Goal: Task Accomplishment & Management: Use online tool/utility

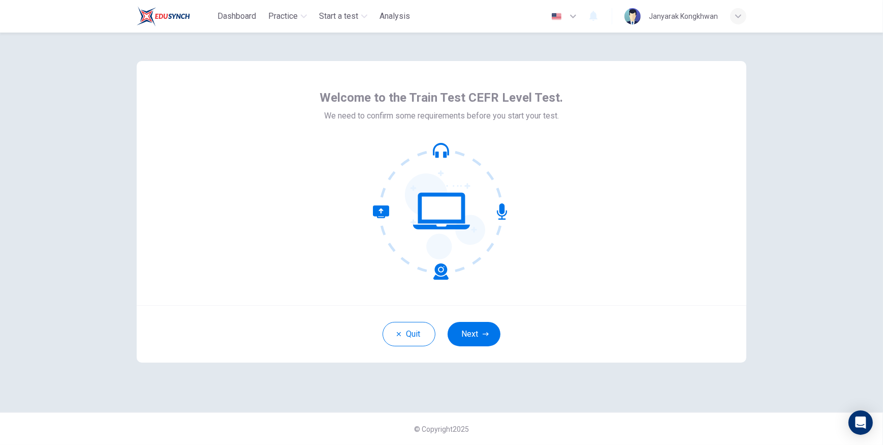
click at [443, 226] on icon at bounding box center [441, 210] width 137 height 137
click at [477, 333] on button "Next" at bounding box center [474, 334] width 53 height 24
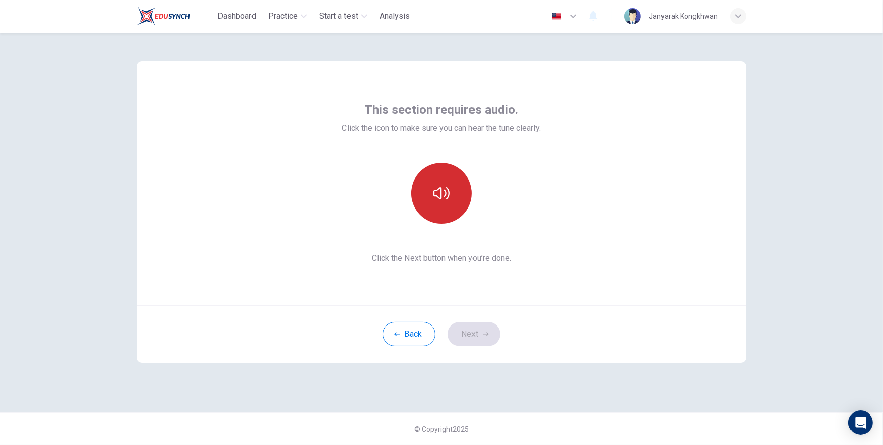
click at [437, 199] on icon "button" at bounding box center [441, 193] width 16 height 16
click at [467, 336] on button "Next" at bounding box center [474, 334] width 53 height 24
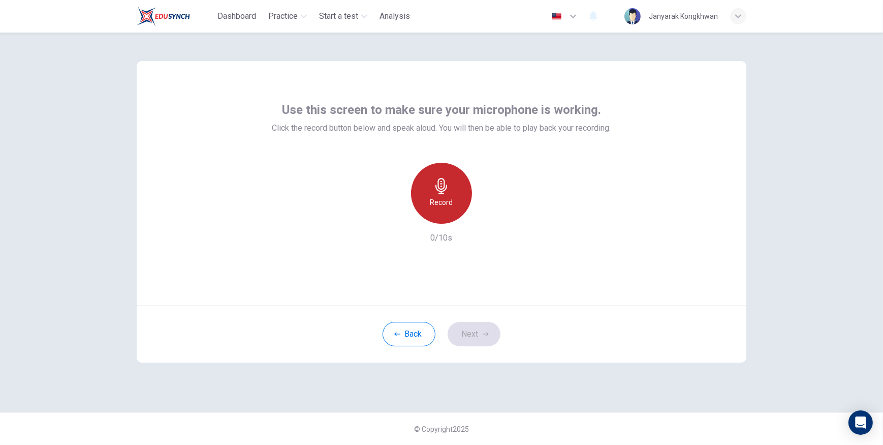
click at [435, 200] on h6 "Record" at bounding box center [441, 202] width 23 height 12
click at [486, 216] on icon "button" at bounding box center [488, 215] width 10 height 10
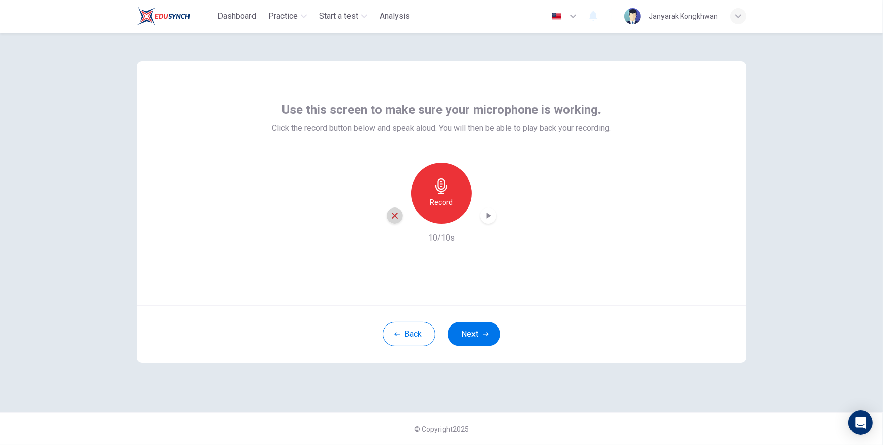
click at [396, 212] on icon "button" at bounding box center [394, 215] width 9 height 9
click at [427, 207] on div "Record" at bounding box center [441, 193] width 61 height 61
click at [433, 184] on icon "button" at bounding box center [441, 186] width 16 height 16
click at [485, 215] on icon "button" at bounding box center [488, 215] width 10 height 10
click at [476, 333] on button "Next" at bounding box center [474, 334] width 53 height 24
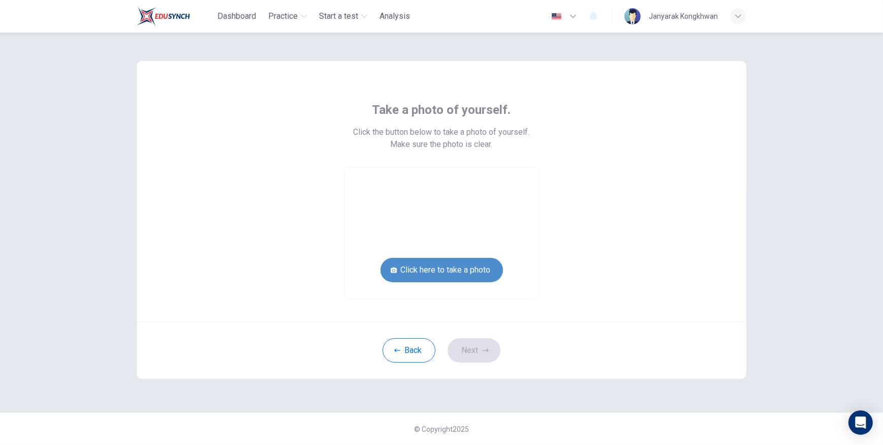
click at [415, 270] on button "Click here to take a photo" at bounding box center [442, 270] width 122 height 24
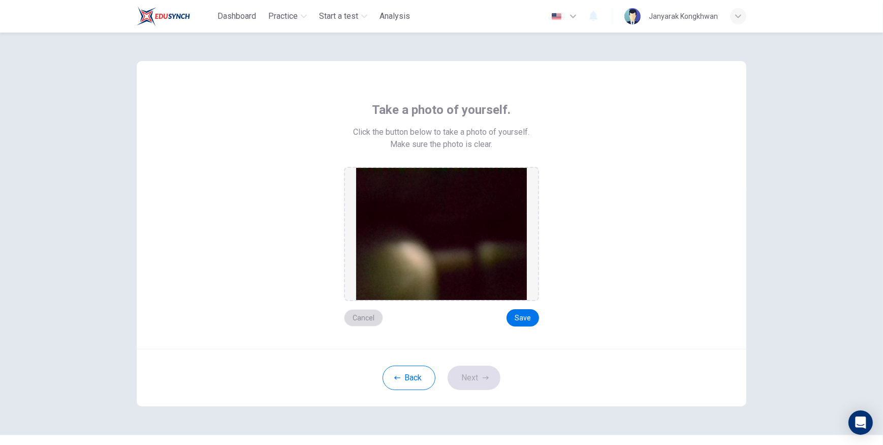
drag, startPoint x: 359, startPoint y: 316, endPoint x: 366, endPoint y: 315, distance: 7.1
click at [359, 316] on button "Cancel" at bounding box center [363, 317] width 39 height 17
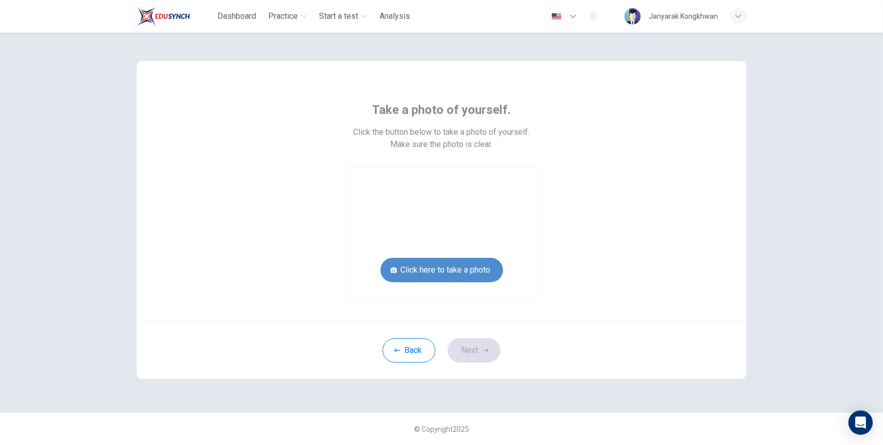
click at [442, 271] on button "Click here to take a photo" at bounding box center [442, 270] width 122 height 24
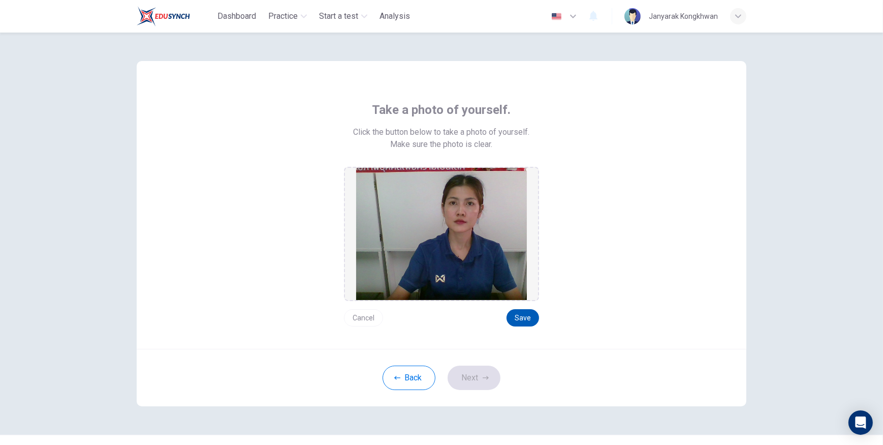
click at [518, 317] on button "Save" at bounding box center [522, 317] width 33 height 17
click at [473, 380] on button "Next" at bounding box center [474, 377] width 53 height 24
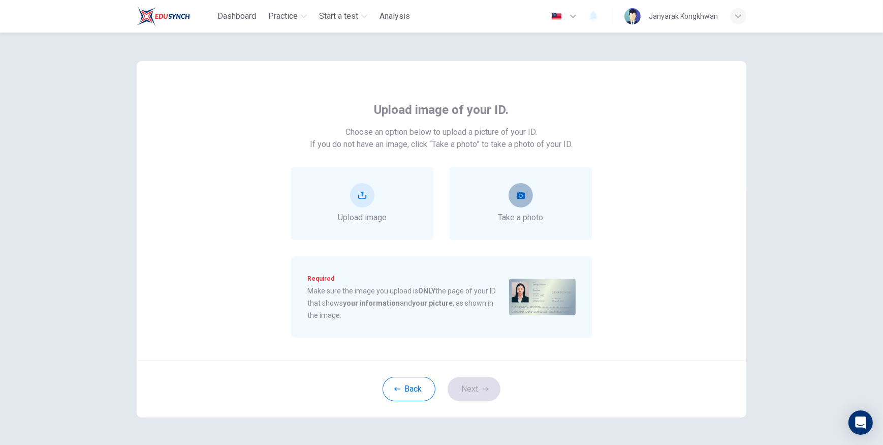
click at [519, 204] on button "take photo" at bounding box center [521, 195] width 24 height 24
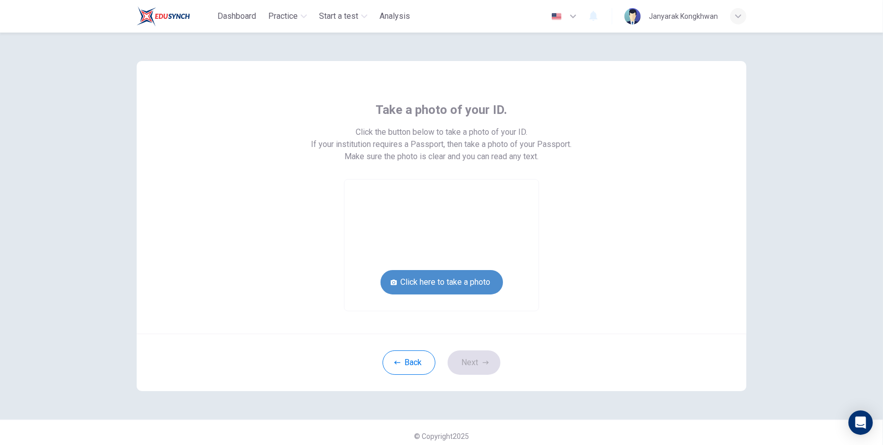
click at [460, 286] on button "Click here to take a photo" at bounding box center [442, 282] width 122 height 24
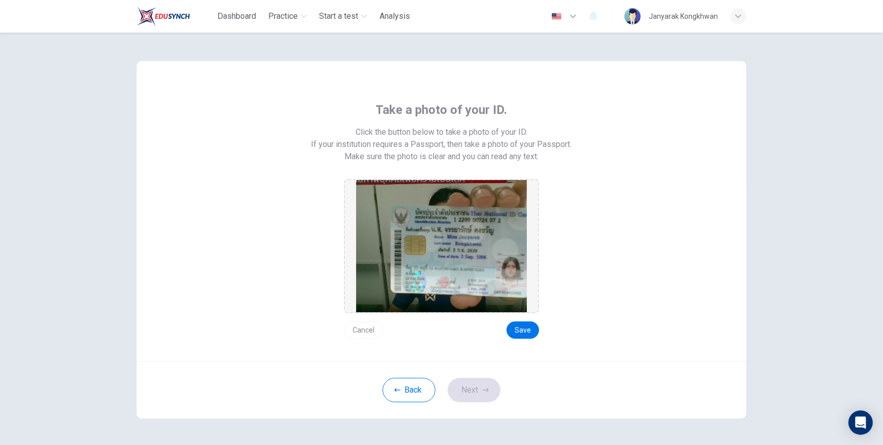
click at [366, 335] on button "Cancel" at bounding box center [363, 329] width 39 height 17
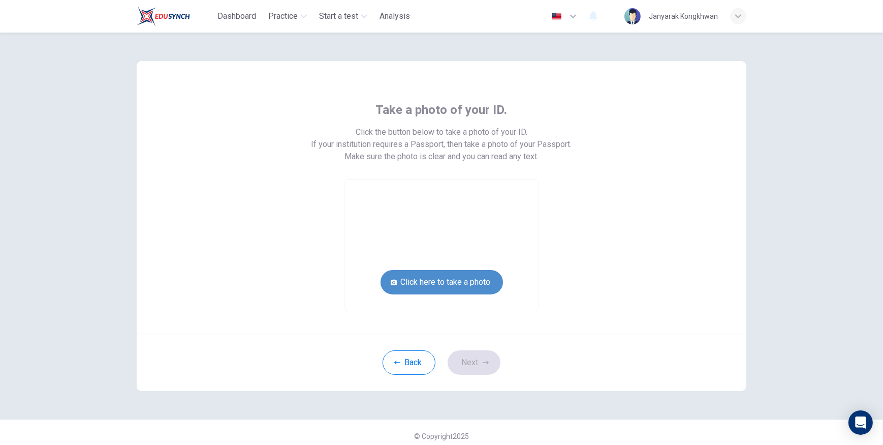
click at [467, 278] on button "Click here to take a photo" at bounding box center [442, 282] width 122 height 24
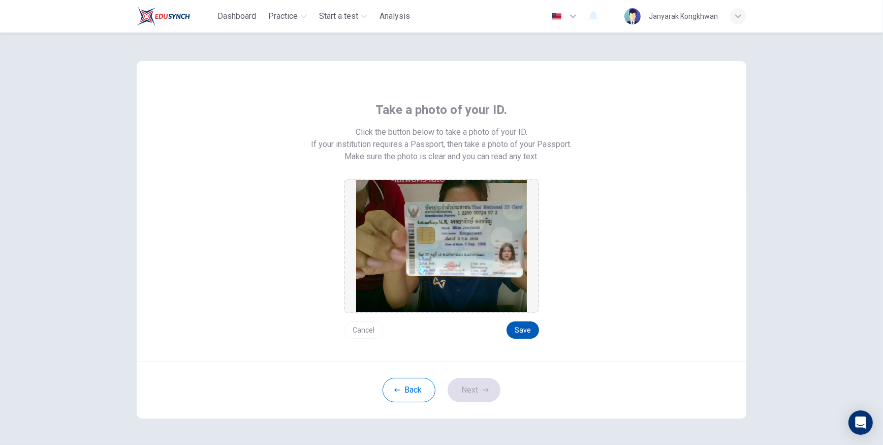
click at [522, 326] on button "Save" at bounding box center [522, 329] width 33 height 17
click at [478, 394] on button "Next" at bounding box center [474, 389] width 53 height 24
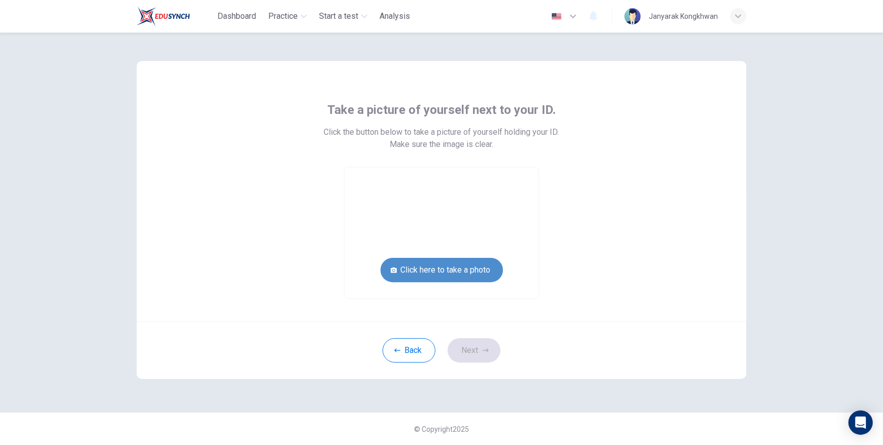
click at [457, 274] on button "Click here to take a photo" at bounding box center [442, 270] width 122 height 24
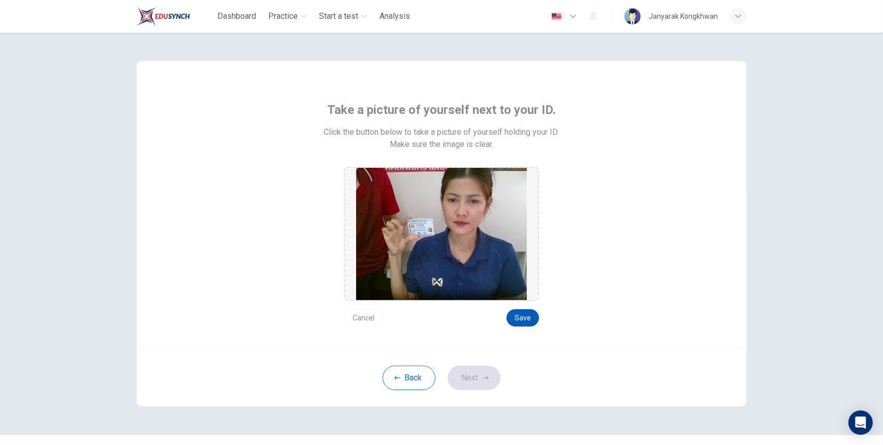
click at [508, 315] on button "Save" at bounding box center [522, 317] width 33 height 17
click at [477, 371] on button "Next" at bounding box center [474, 377] width 53 height 24
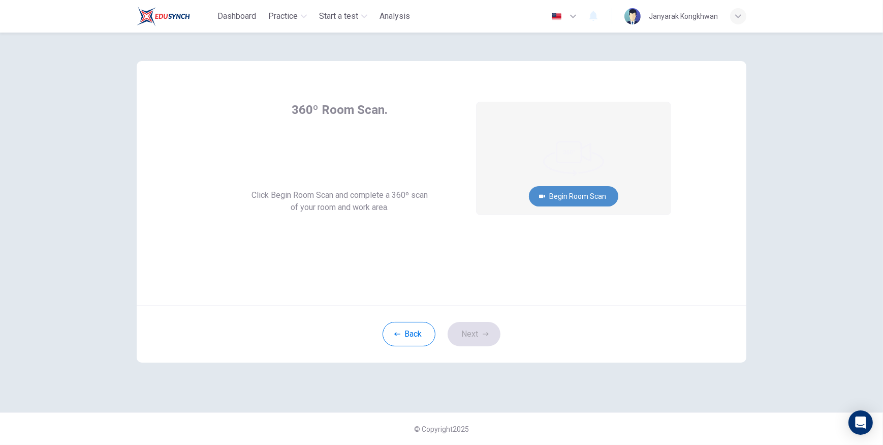
click at [565, 196] on button "Begin Room Scan" at bounding box center [573, 196] width 89 height 20
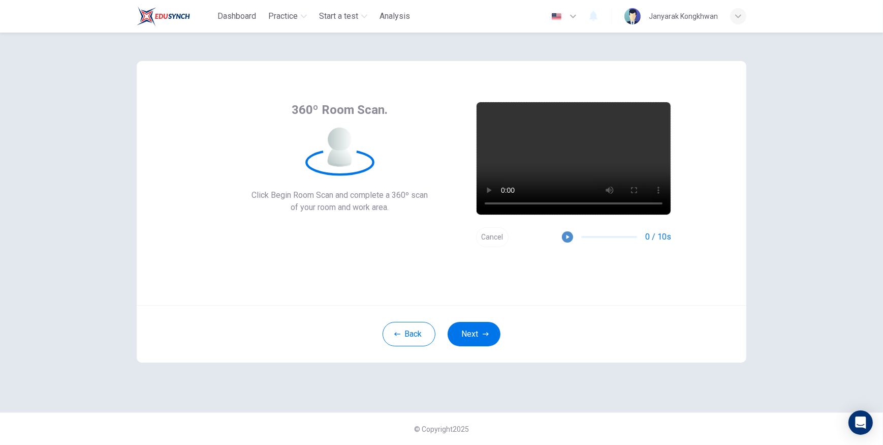
click at [569, 235] on icon "button" at bounding box center [567, 236] width 7 height 7
click at [479, 338] on button "Next" at bounding box center [474, 334] width 53 height 24
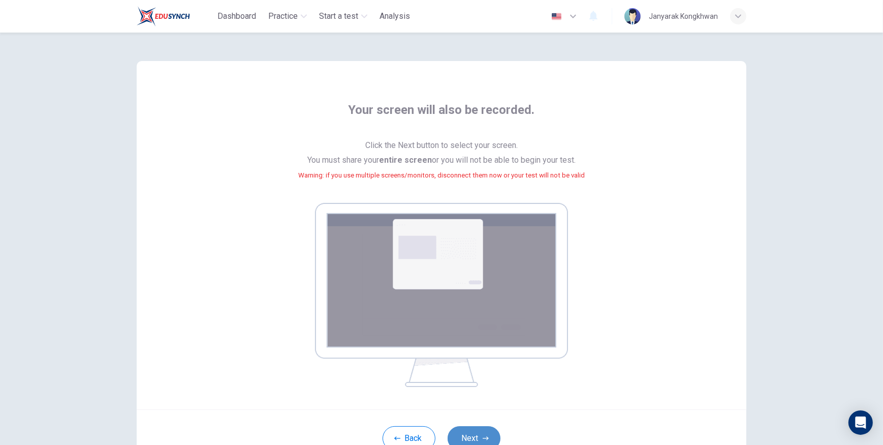
click at [482, 429] on button "Next" at bounding box center [474, 438] width 53 height 24
click at [523, 181] on span "Click the Next button to select your screen. You must share your entire screen …" at bounding box center [441, 166] width 287 height 56
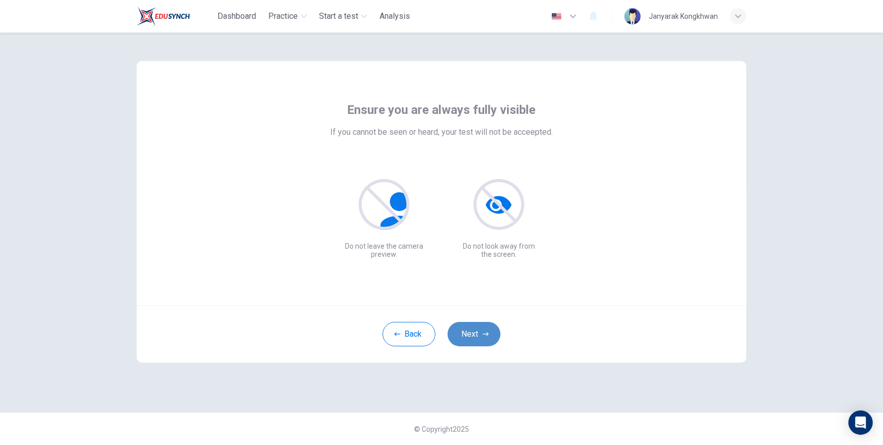
click at [492, 334] on button "Next" at bounding box center [474, 334] width 53 height 24
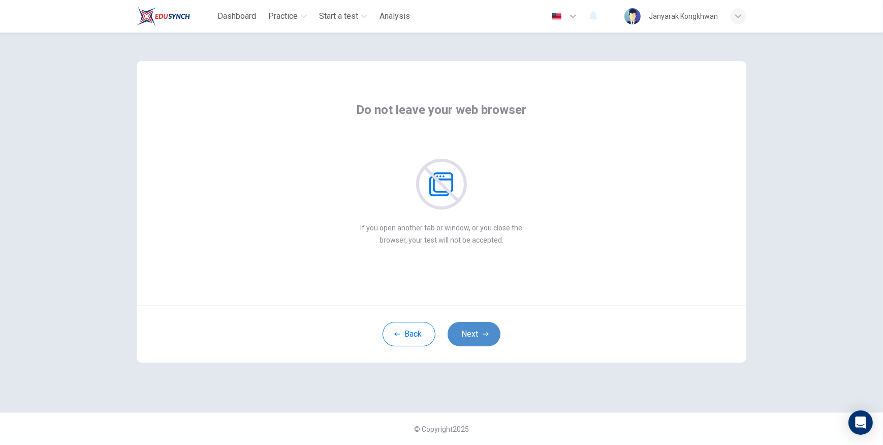
click at [496, 332] on button "Next" at bounding box center [474, 334] width 53 height 24
click at [493, 336] on button "Next" at bounding box center [474, 334] width 53 height 24
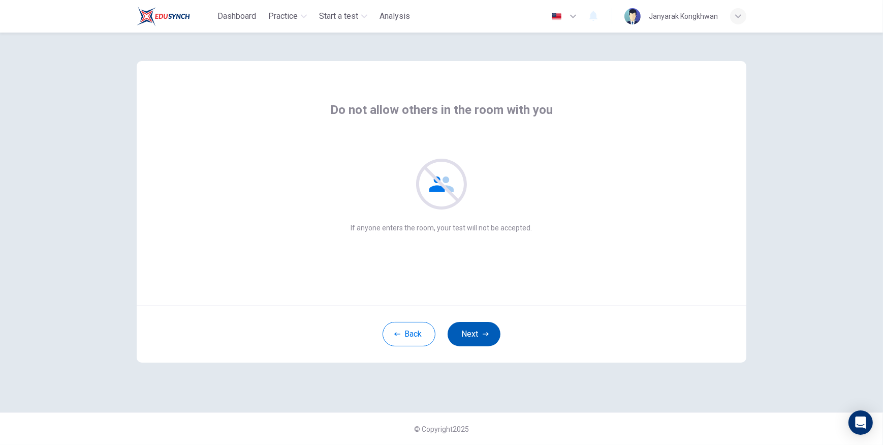
click at [493, 336] on button "Next" at bounding box center [474, 334] width 53 height 24
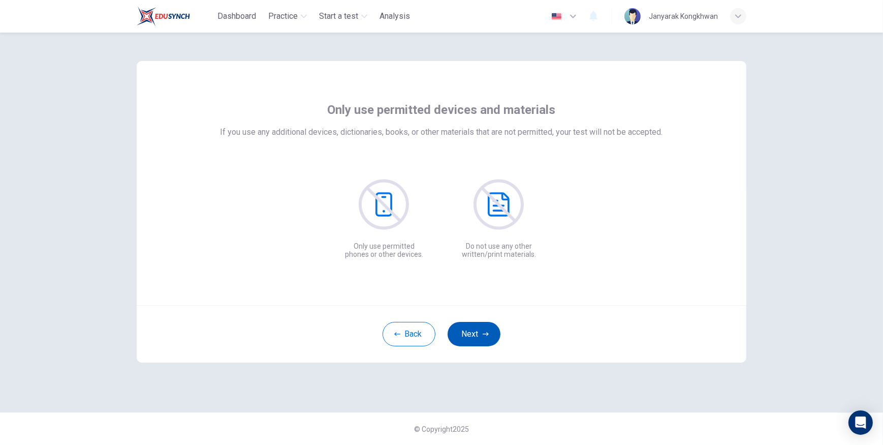
click at [493, 336] on button "Next" at bounding box center [474, 334] width 53 height 24
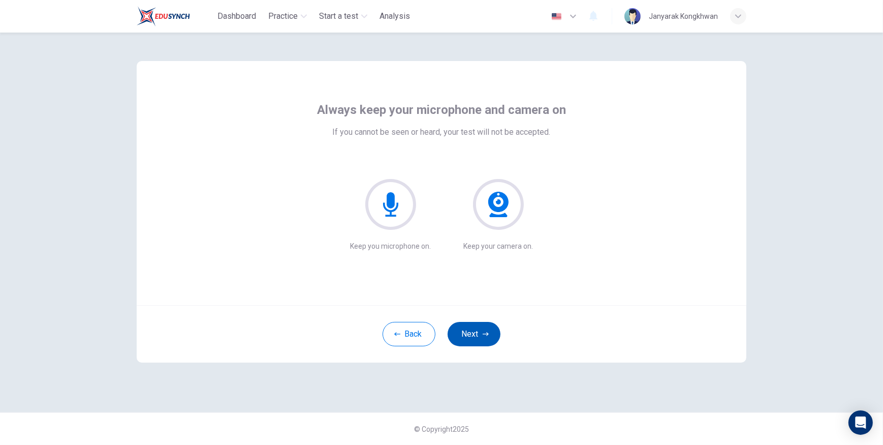
click at [493, 336] on button "Next" at bounding box center [474, 334] width 53 height 24
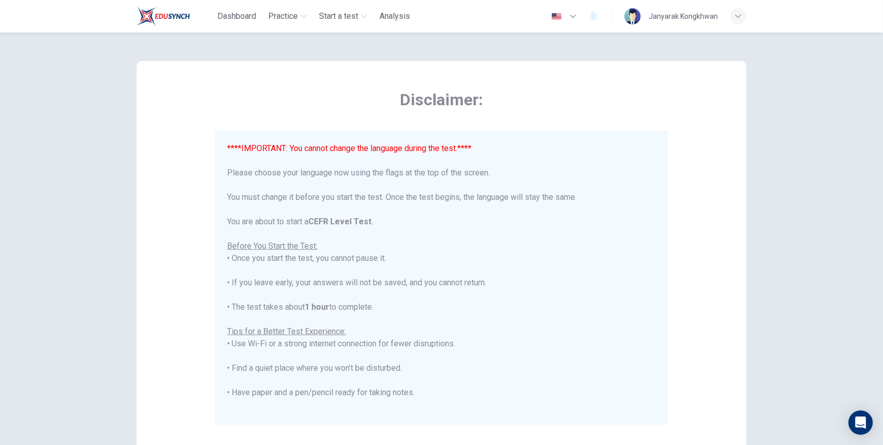
click at [529, 418] on div "****IMPORTANT: You cannot change the language during the test.**** Please choos…" at bounding box center [441, 277] width 453 height 294
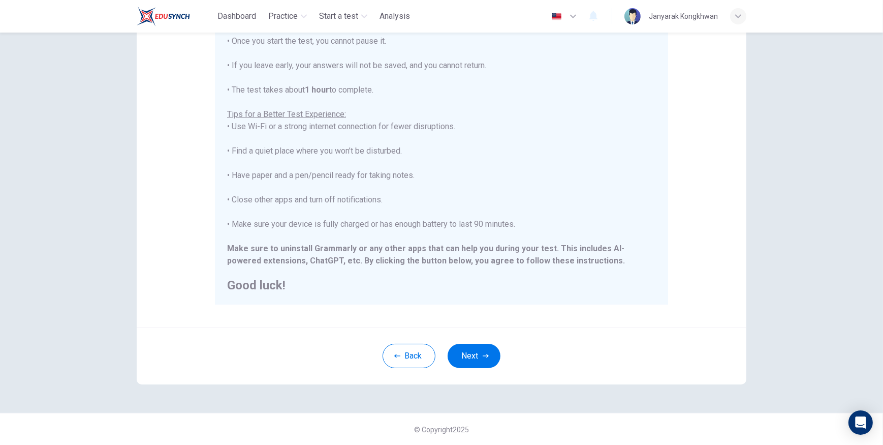
scroll to position [120, 0]
click at [468, 357] on button "Next" at bounding box center [474, 355] width 53 height 24
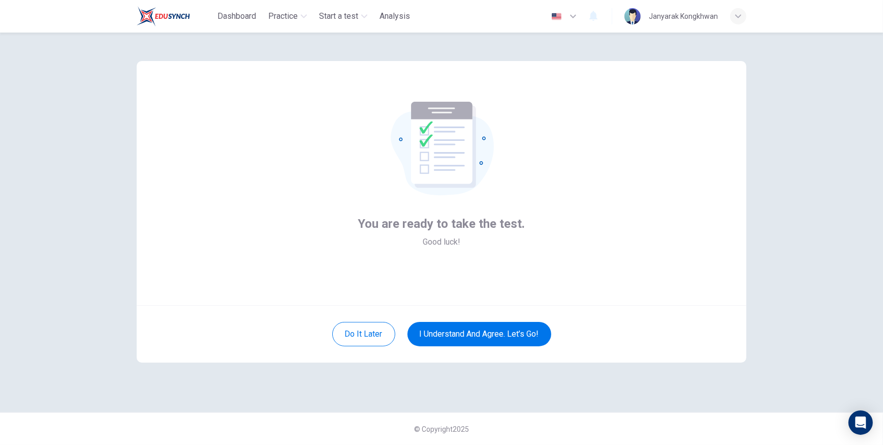
scroll to position [0, 0]
click at [463, 337] on button "I understand and agree. Let’s go!" at bounding box center [479, 334] width 144 height 24
